Goal: Navigation & Orientation: Find specific page/section

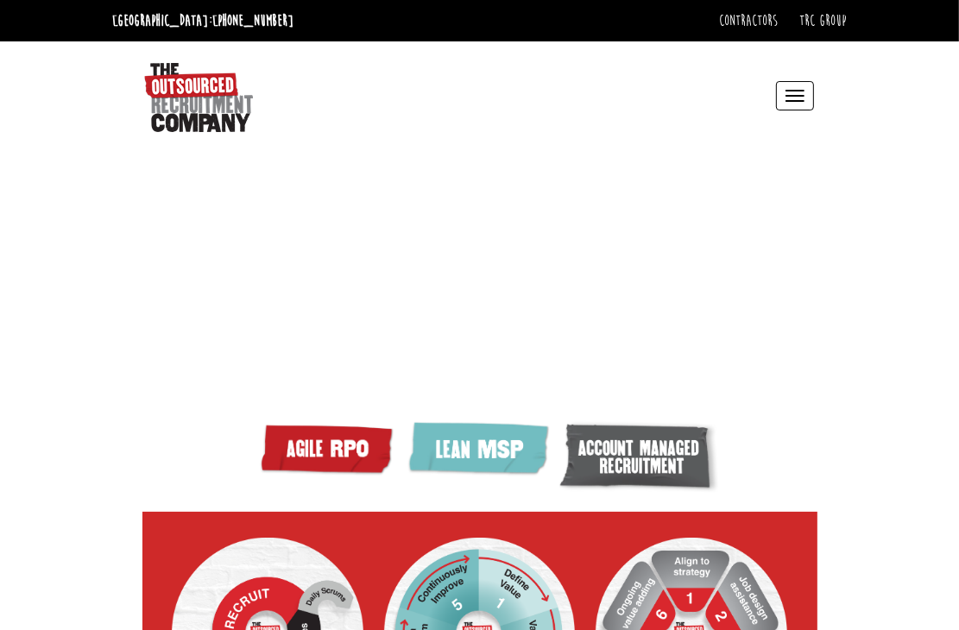
click at [811, 101] on button "Toggle navigation" at bounding box center [795, 95] width 38 height 29
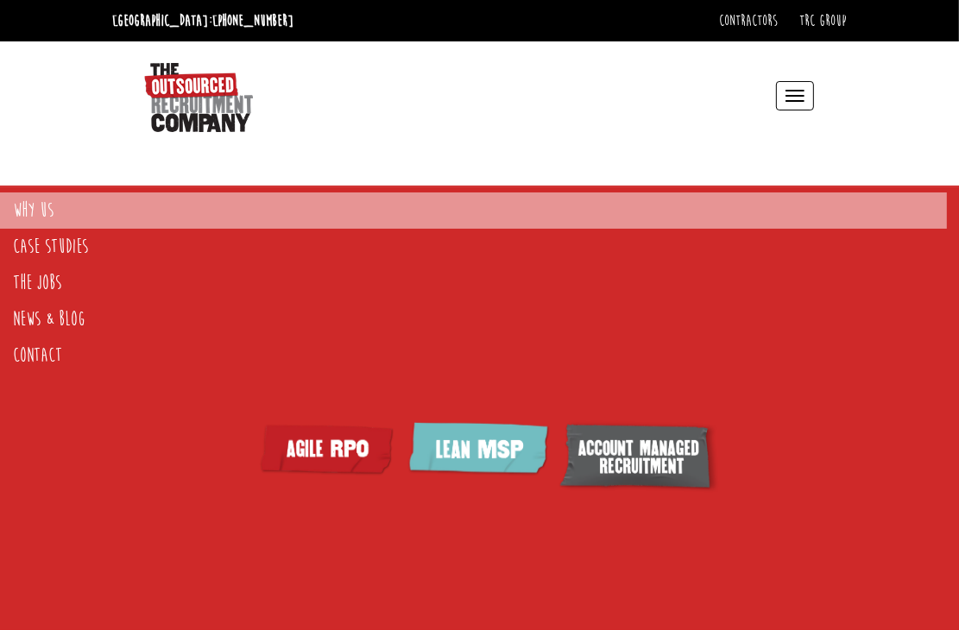
click at [35, 214] on link "Why Us" at bounding box center [473, 211] width 947 height 36
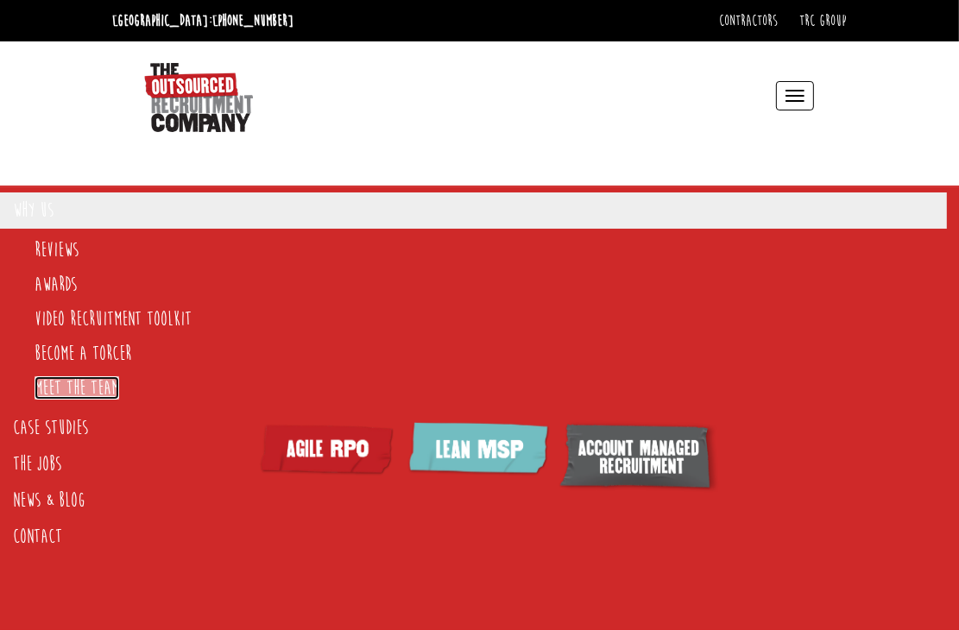
click at [67, 388] on link "Meet the team" at bounding box center [77, 387] width 85 height 23
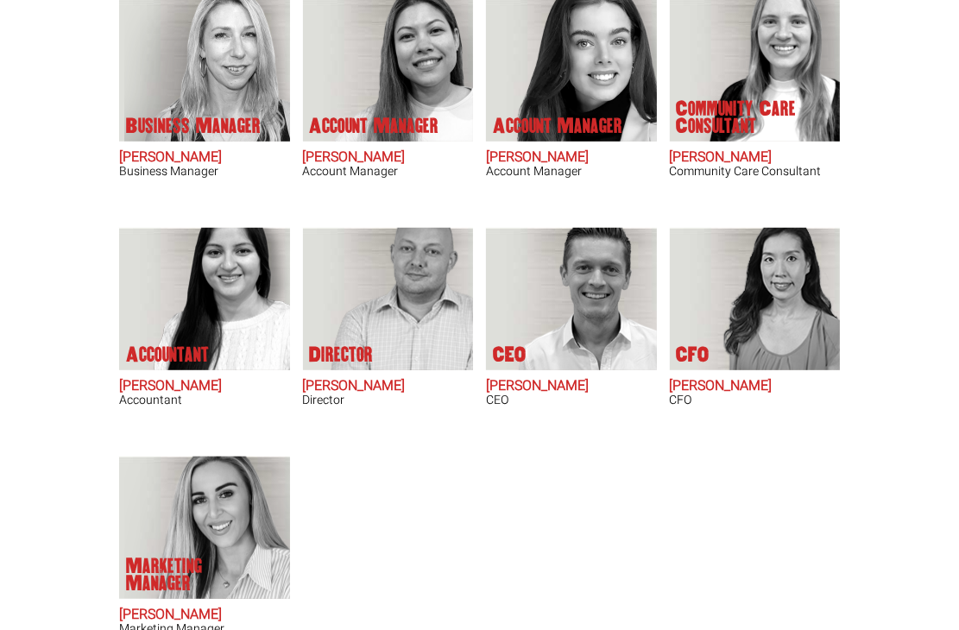
scroll to position [863, 0]
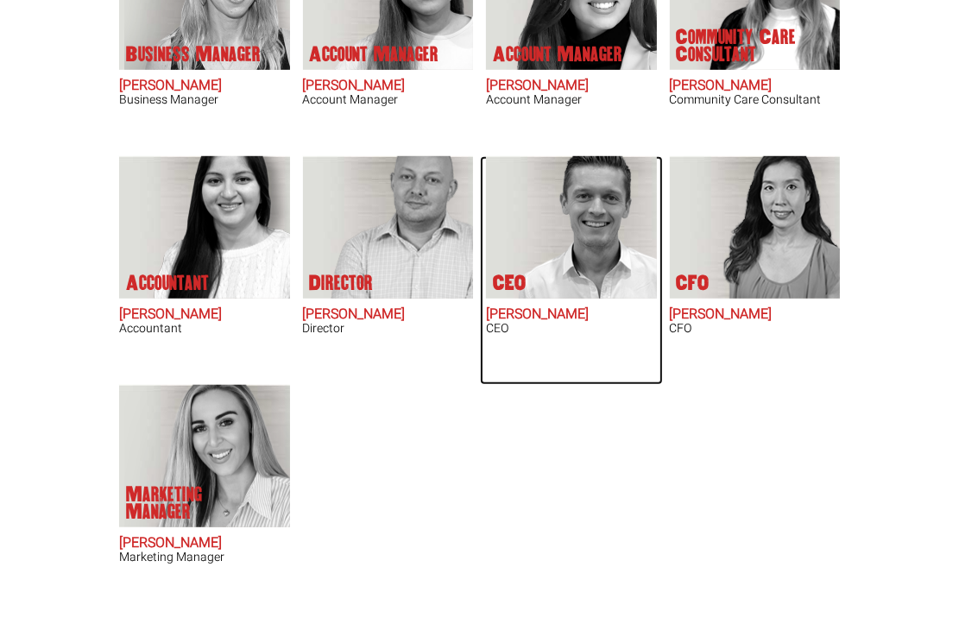
click at [546, 221] on img at bounding box center [583, 227] width 147 height 142
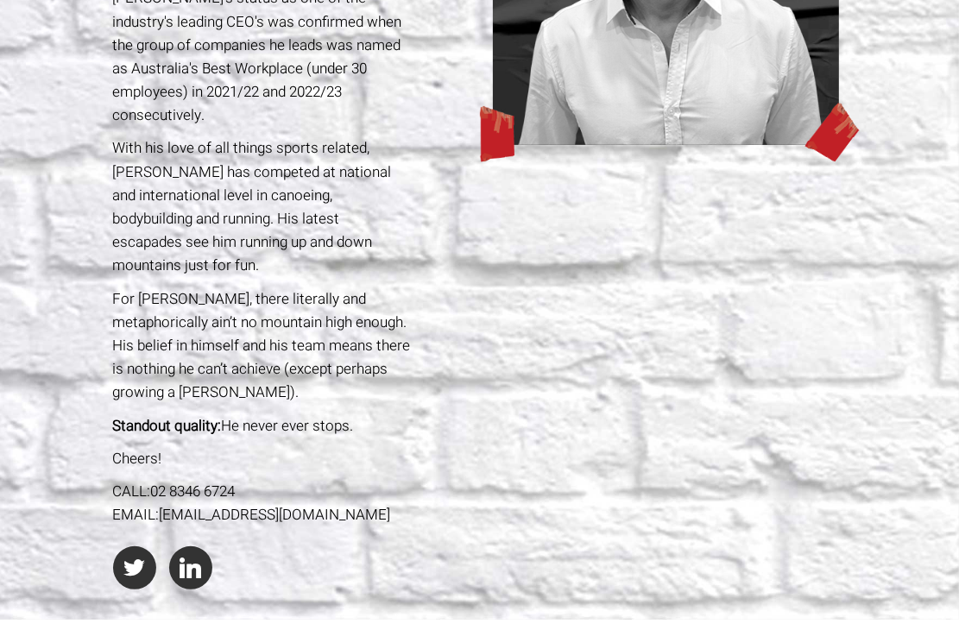
scroll to position [428, 0]
